Goal: Answer question/provide support: Share knowledge or assist other users

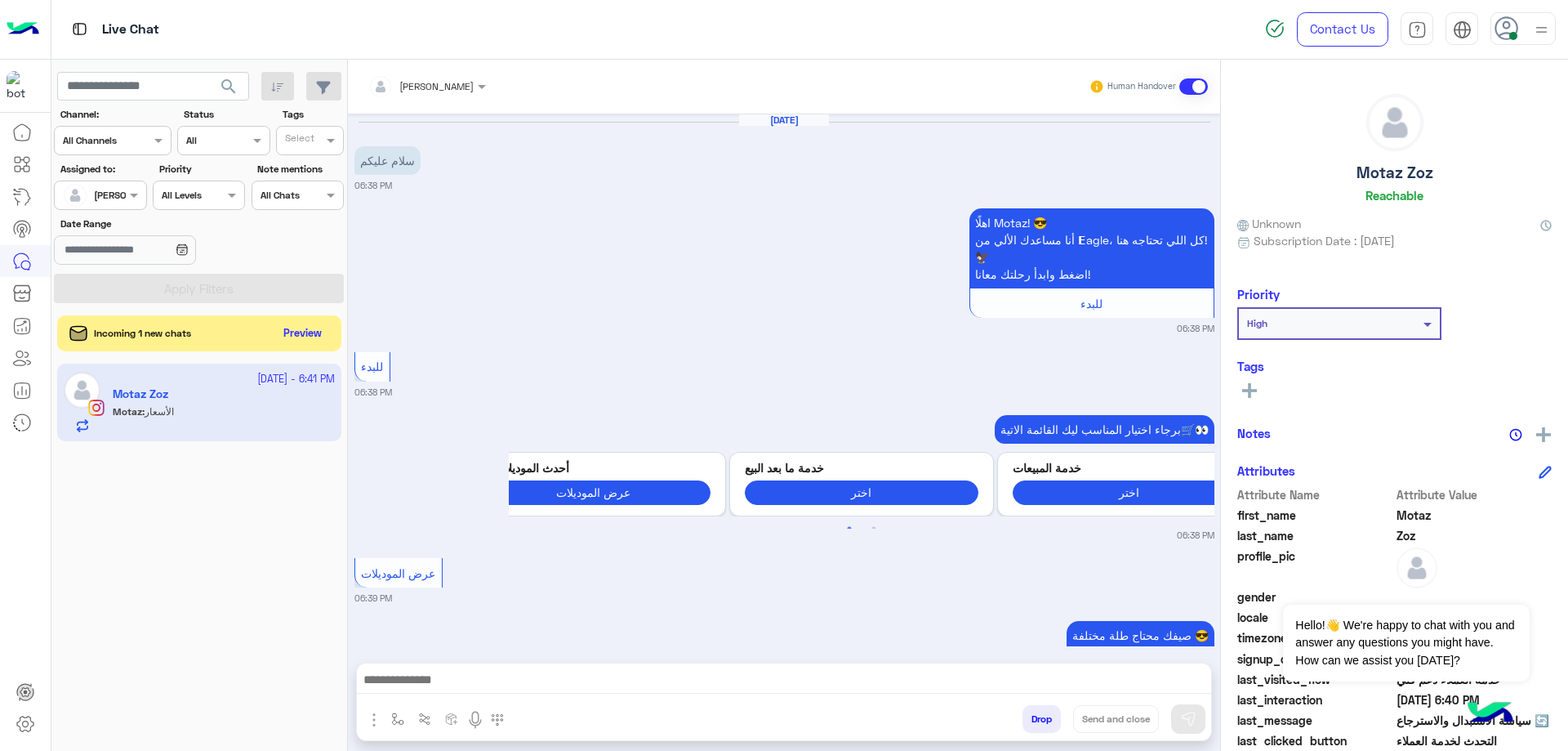
scroll to position [1537, 0]
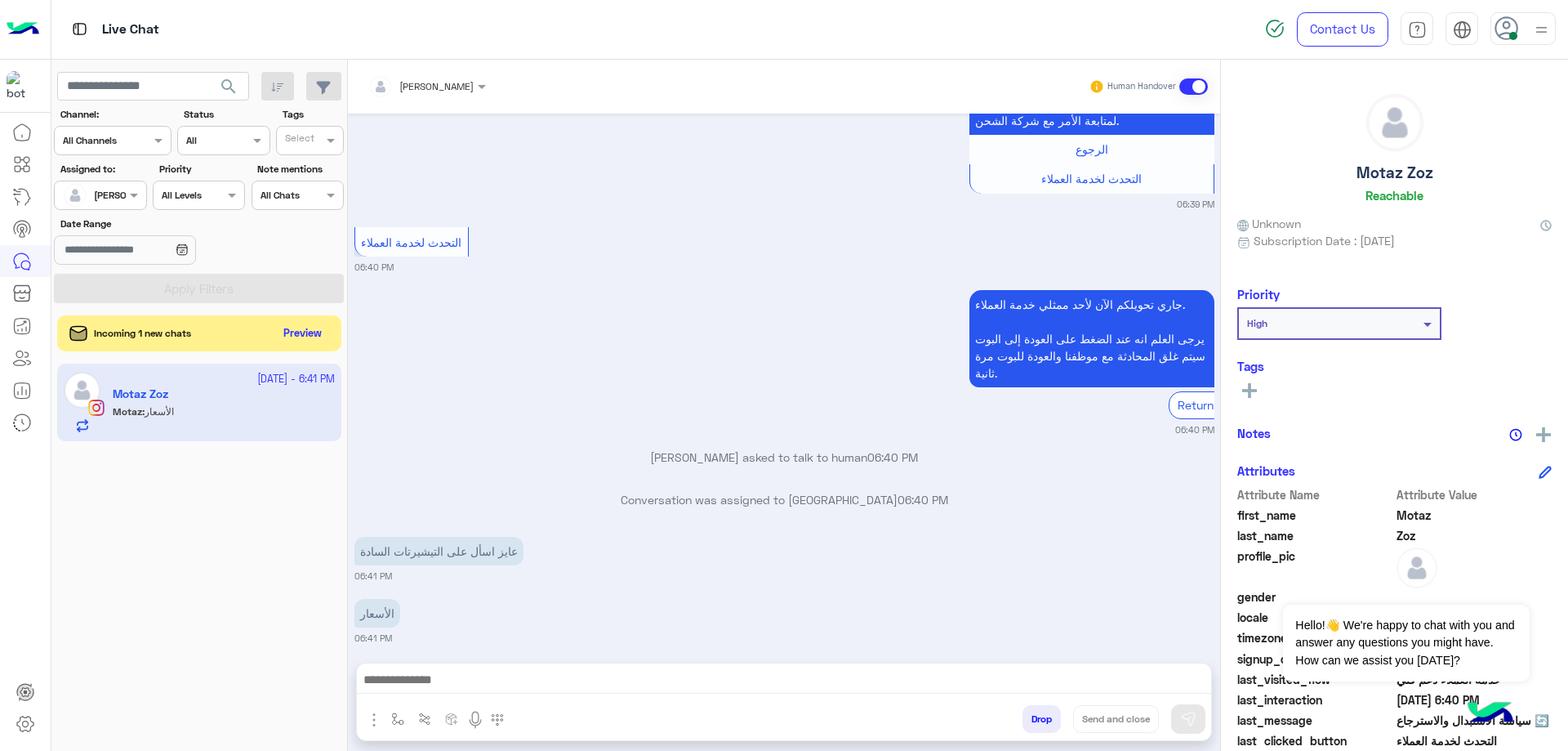
click at [1426, 179] on h5 "Motaz Zoz" at bounding box center [1395, 173] width 77 height 19
copy h5 "Motaz Zoz"
click at [445, 79] on div at bounding box center [427, 84] width 134 height 15
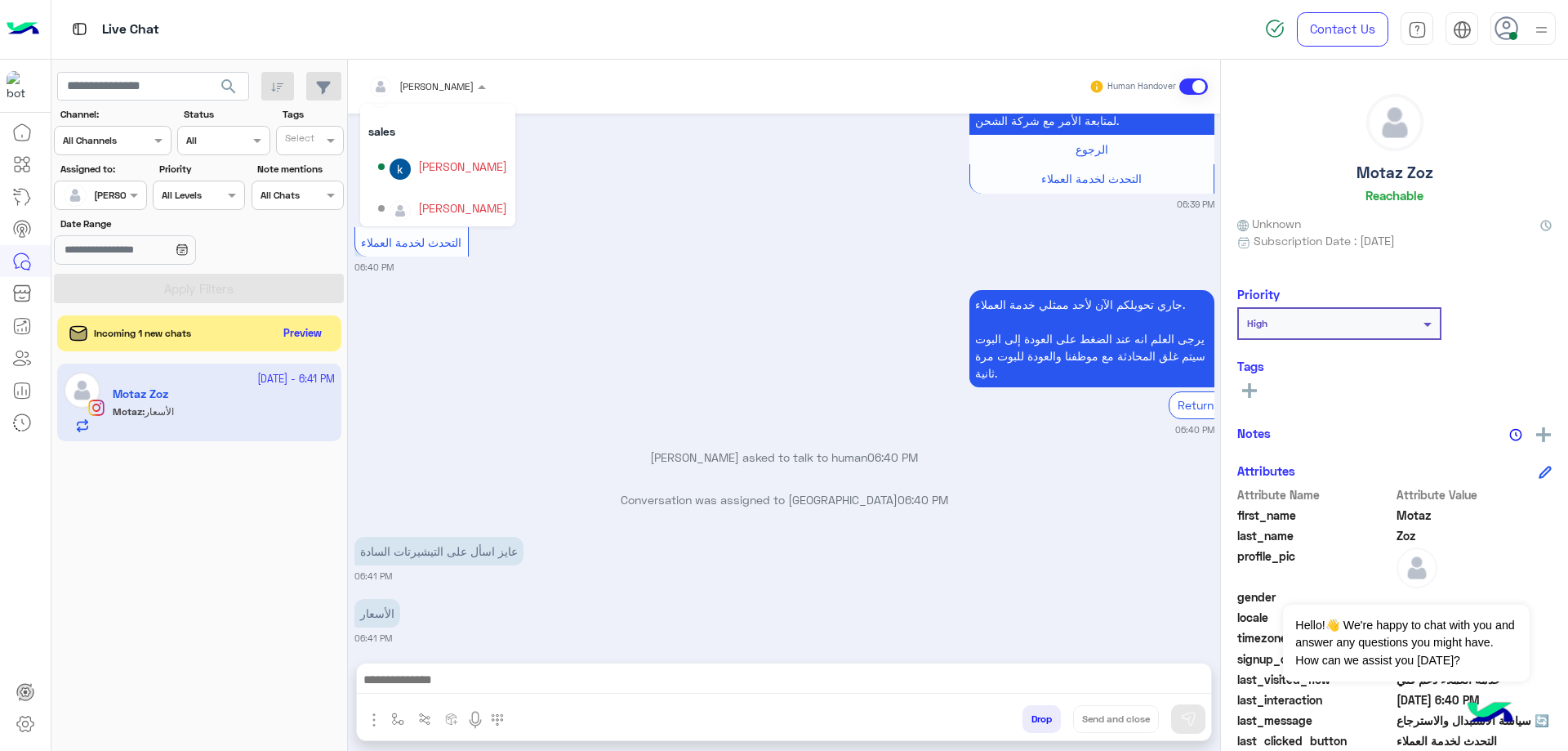
scroll to position [23, 0]
click at [460, 182] on div "[PERSON_NAME]" at bounding box center [442, 173] width 129 height 29
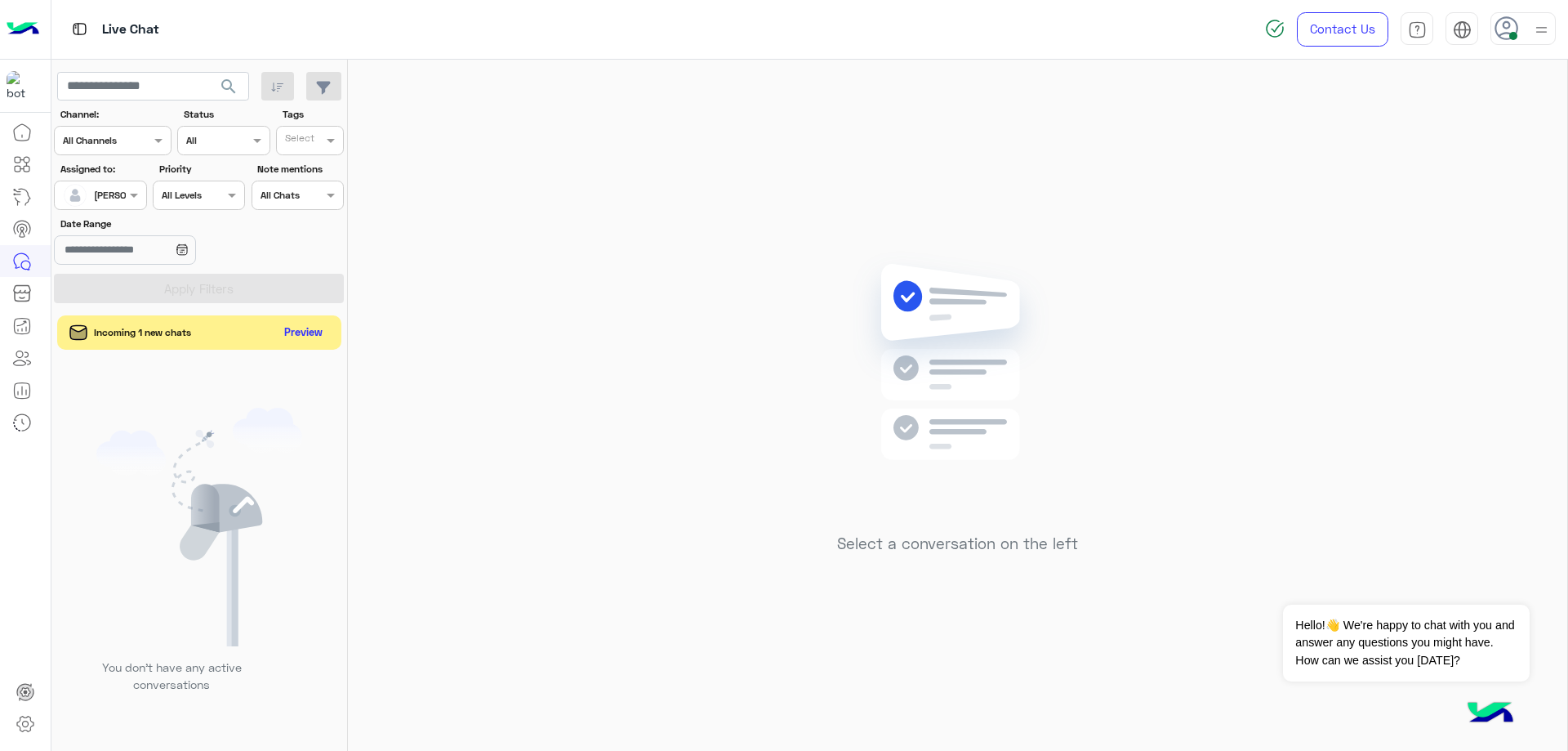
click at [291, 345] on div "Incoming 1 new chats Preview" at bounding box center [200, 332] width 284 height 35
click at [293, 341] on button "Preview" at bounding box center [304, 332] width 51 height 22
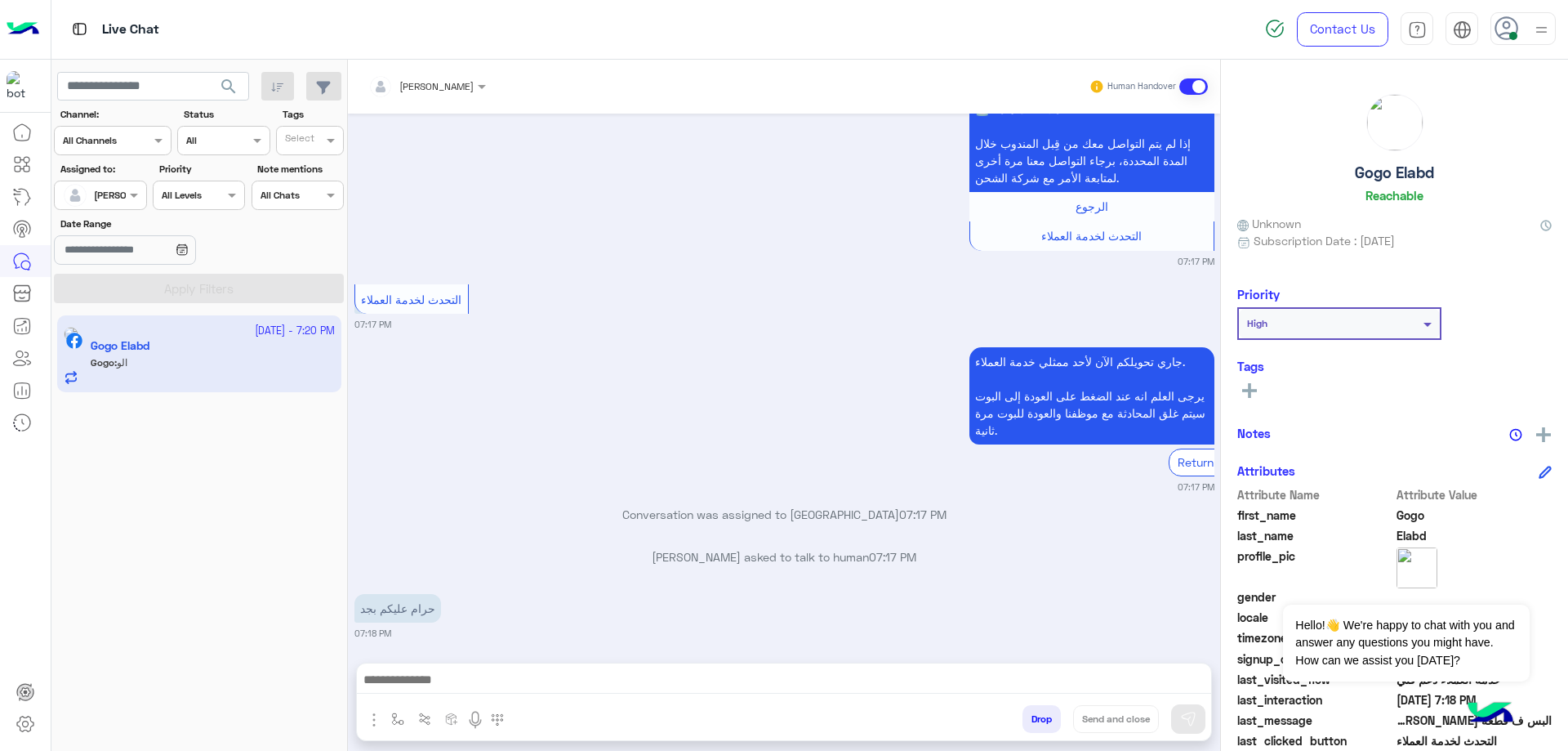
scroll to position [3028, 0]
